Goal: Transaction & Acquisition: Purchase product/service

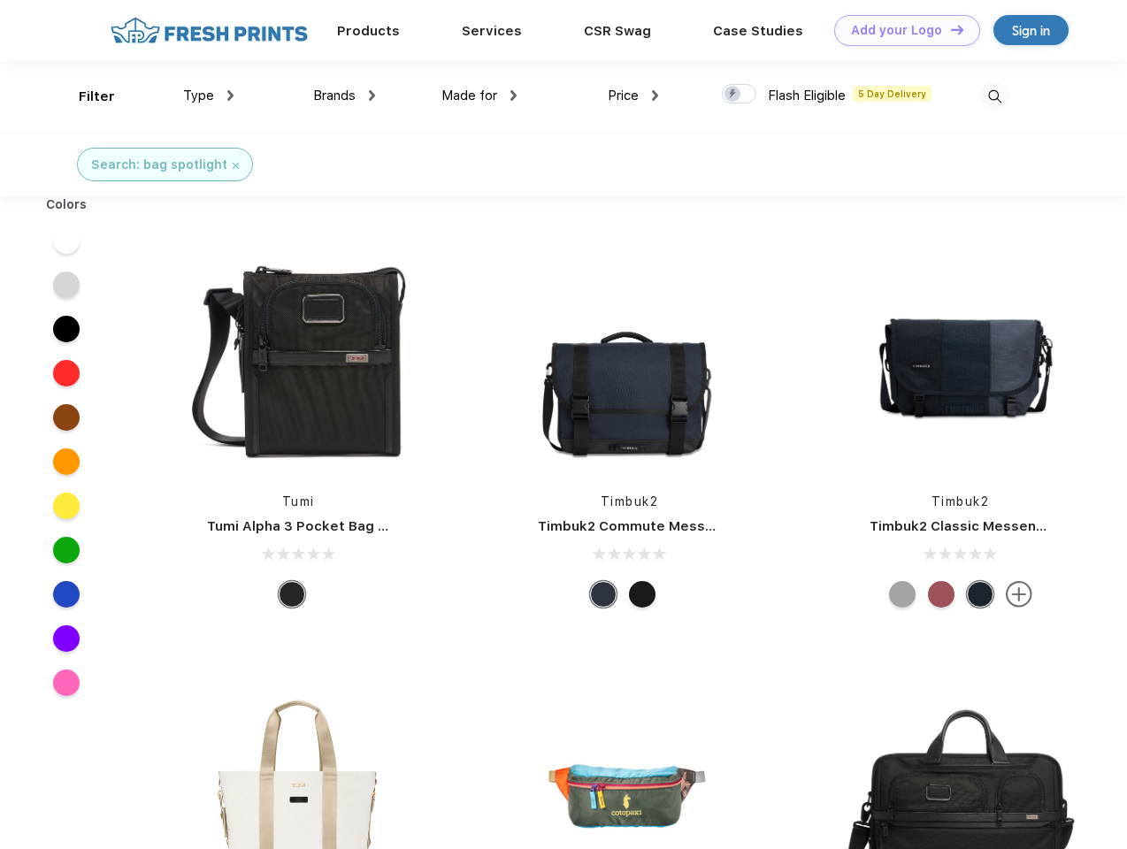
click at [901, 30] on link "Add your Logo Design Tool" at bounding box center [907, 30] width 146 height 31
click at [0, 0] on div "Design Tool" at bounding box center [0, 0] width 0 height 0
click at [949, 29] on link "Add your Logo Design Tool" at bounding box center [907, 30] width 146 height 31
click at [85, 96] on div "Filter" at bounding box center [97, 97] width 36 height 20
click at [209, 96] on span "Type" at bounding box center [198, 96] width 31 height 16
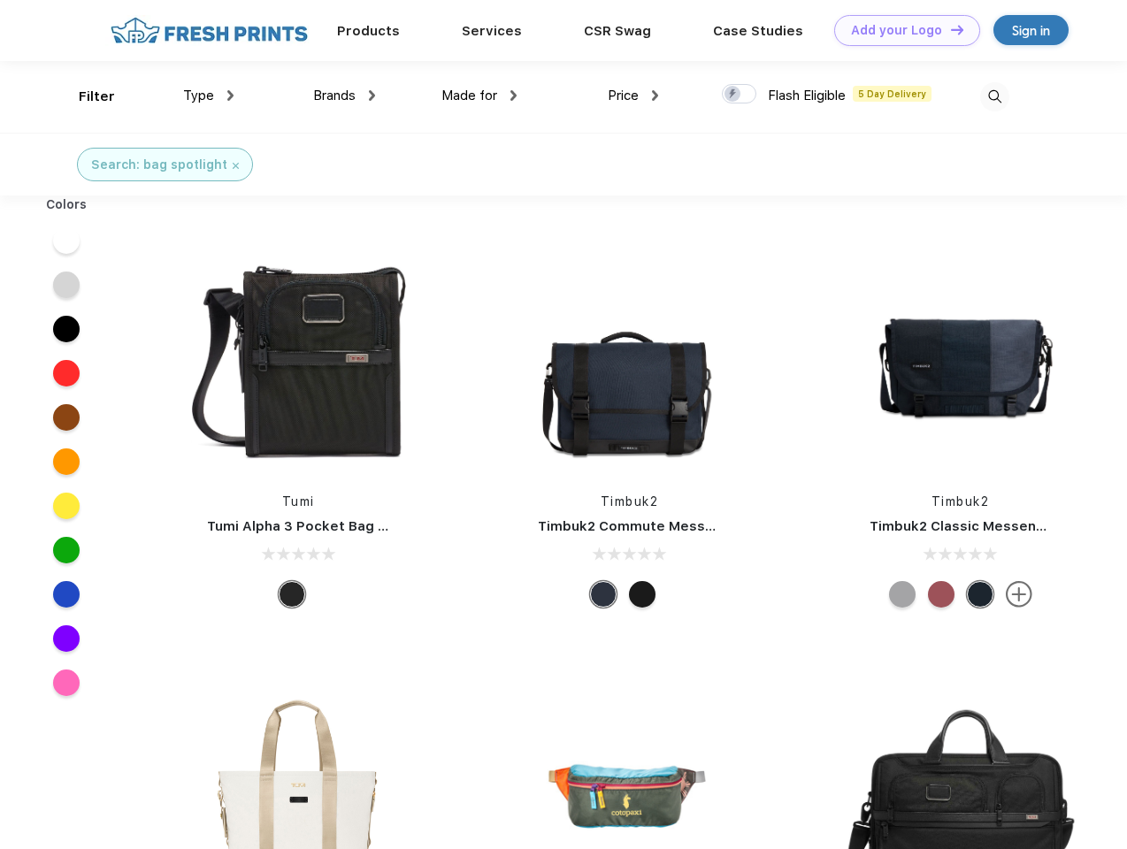
click at [344, 96] on span "Brands" at bounding box center [334, 96] width 42 height 16
click at [480, 96] on span "Made for" at bounding box center [470, 96] width 56 height 16
click at [634, 96] on span "Price" at bounding box center [623, 96] width 31 height 16
click at [740, 95] on div at bounding box center [739, 93] width 35 height 19
click at [734, 95] on input "checkbox" at bounding box center [728, 89] width 12 height 12
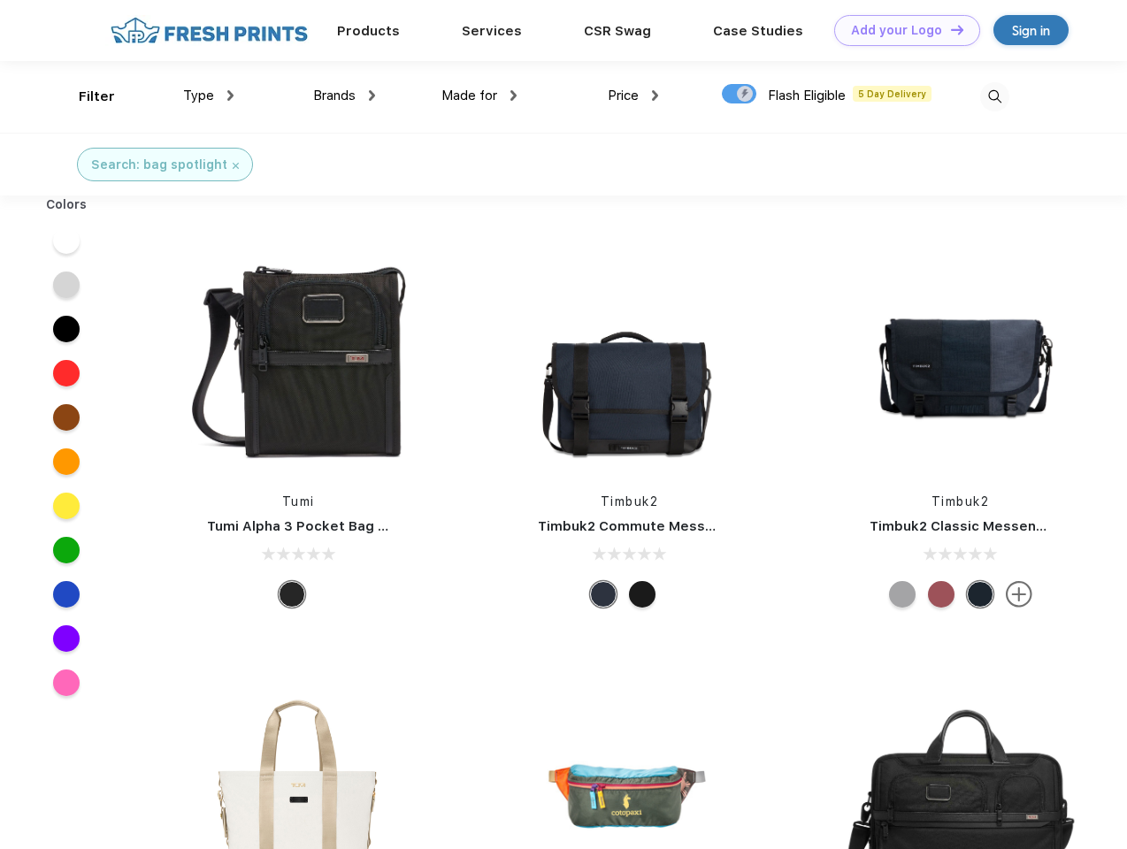
click at [995, 96] on img at bounding box center [994, 96] width 29 height 29
